Goal: Information Seeking & Learning: Understand process/instructions

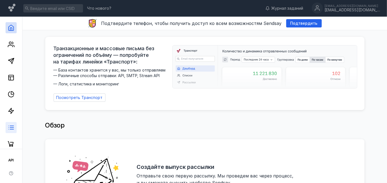
scroll to position [1, 0]
click at [13, 165] on div "button" at bounding box center [11, 174] width 6 height 6
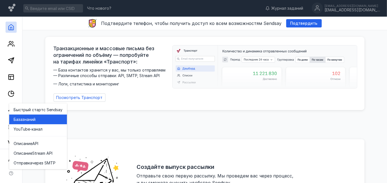
click at [26, 120] on span "знаний" at bounding box center [29, 120] width 13 height 6
click at [9, 7] on icon at bounding box center [11, 8] width 7 height 8
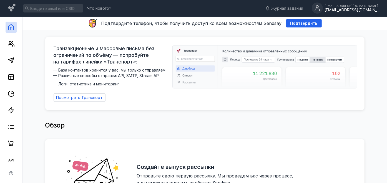
click at [348, 8] on div "[EMAIL_ADDRESS][DOMAIN_NAME]" at bounding box center [353, 10] width 56 height 5
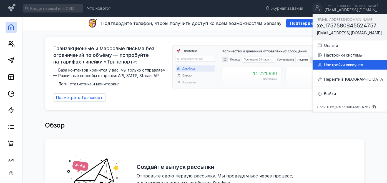
click at [340, 61] on div "Настройки аккаунта" at bounding box center [351, 65] width 68 height 10
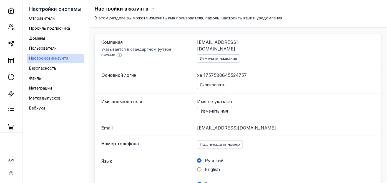
scroll to position [62, 0]
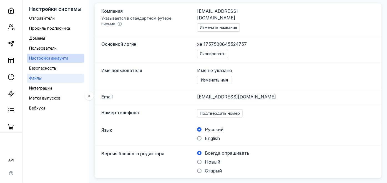
click at [63, 79] on link "Файлы" at bounding box center [56, 78] width 58 height 9
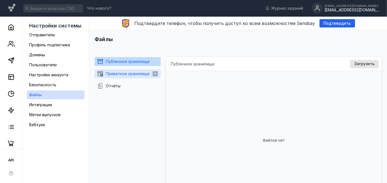
click at [139, 74] on span "Приватное хранилище" at bounding box center [128, 73] width 44 height 5
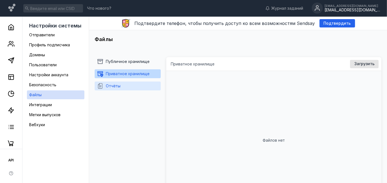
click at [132, 88] on button "Отчёты" at bounding box center [128, 86] width 62 height 9
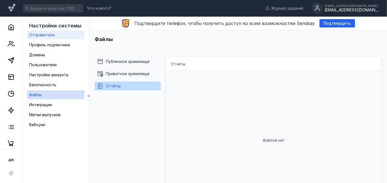
click at [67, 33] on link "Отправители" at bounding box center [56, 35] width 58 height 9
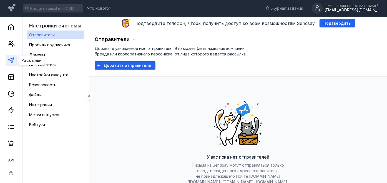
click at [10, 63] on icon at bounding box center [11, 60] width 7 height 7
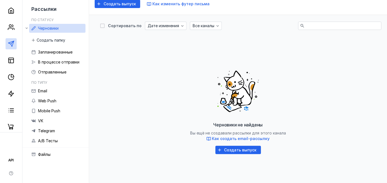
scroll to position [91, 0]
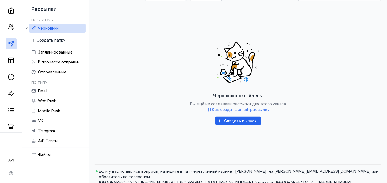
click at [226, 111] on span "Как создать email-рассылку" at bounding box center [241, 109] width 58 height 5
click at [348, 165] on footer "Если у вас появились вопросы, напишите в чат через личный кабинет eLama, на [PE…" at bounding box center [238, 177] width 287 height 25
drag, startPoint x: 201, startPoint y: 171, endPoint x: 245, endPoint y: 169, distance: 43.9
click at [245, 165] on span "Если у вас появились вопросы, напишите в чат через личный кабинет eLama, на [PE…" at bounding box center [240, 177] width 282 height 17
drag, startPoint x: 264, startPoint y: 171, endPoint x: 320, endPoint y: 172, distance: 56.4
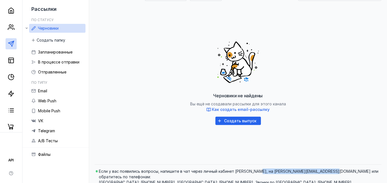
click at [331, 165] on span "Если у вас появились вопросы, напишите в чат через личный кабинет eLama, на [PE…" at bounding box center [240, 177] width 282 height 17
click at [181, 165] on span "Если у вас появились вопросы, напишите в чат через личный кабинет eLama, на [PE…" at bounding box center [240, 177] width 282 height 17
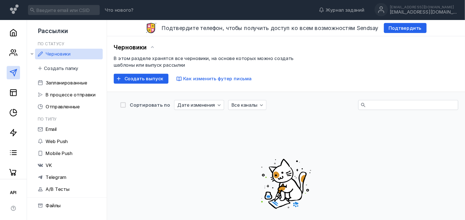
scroll to position [0, 0]
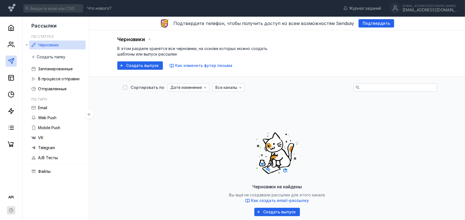
click at [10, 165] on icon "button" at bounding box center [11, 210] width 4 height 4
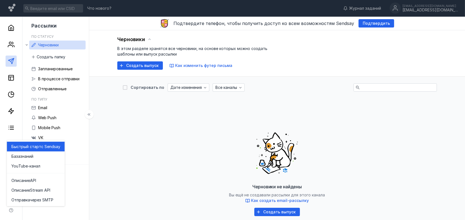
click at [52, 144] on span "с Sendsay" at bounding box center [50, 147] width 19 height 6
